Goal: Task Accomplishment & Management: Manage account settings

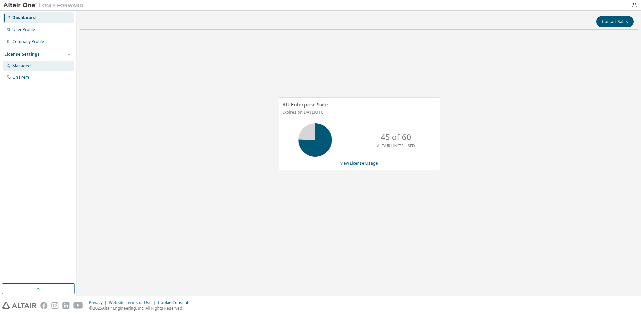
click at [34, 65] on div "Managed" at bounding box center [38, 66] width 71 height 11
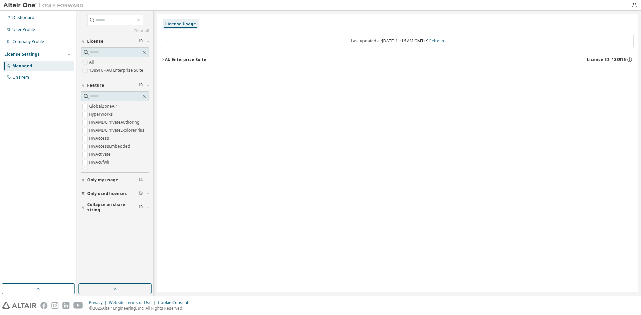
click at [444, 43] on link "Refresh" at bounding box center [436, 41] width 15 height 6
click at [37, 19] on div "Dashboard" at bounding box center [38, 17] width 71 height 11
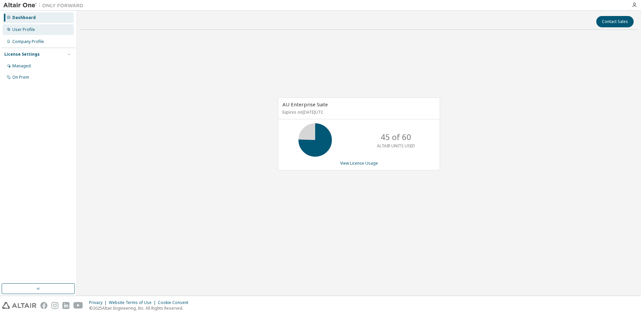
click at [33, 29] on div "User Profile" at bounding box center [23, 29] width 23 height 5
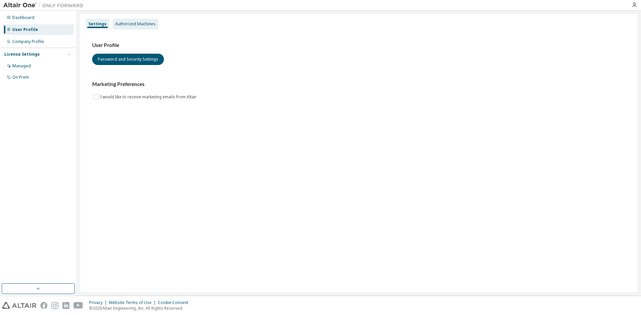
click at [125, 21] on div "Authorized Machines" at bounding box center [135, 23] width 40 height 5
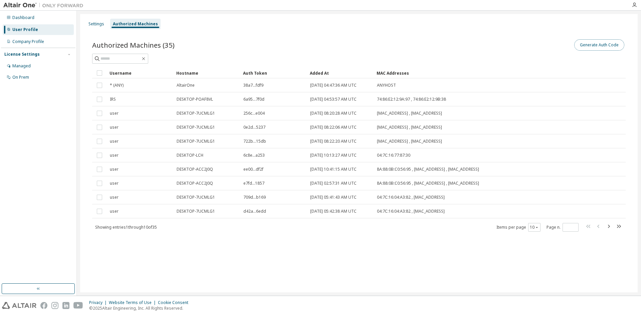
click at [595, 48] on button "Generate Auth Code" at bounding box center [599, 44] width 50 height 11
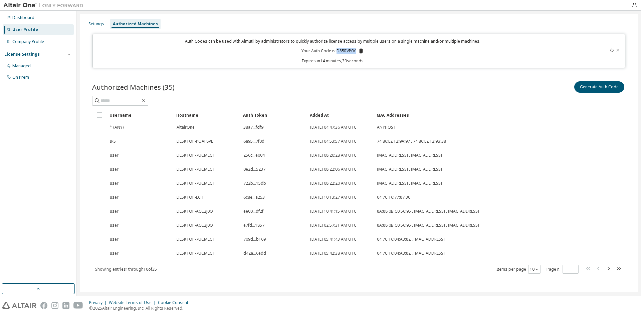
drag, startPoint x: 353, startPoint y: 50, endPoint x: 335, endPoint y: 53, distance: 18.2
click at [335, 53] on p "Your Auth Code is: D85RVP0Y" at bounding box center [332, 51] width 62 height 6
copy p "D85RVP0Y"
